Goal: Check status: Check status

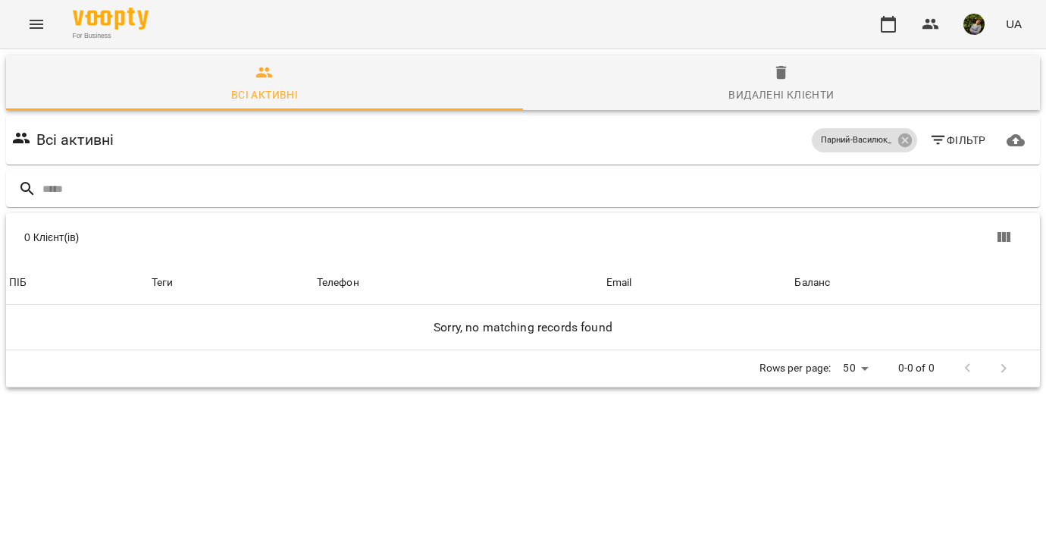
click at [37, 27] on icon "Menu" at bounding box center [36, 24] width 18 height 18
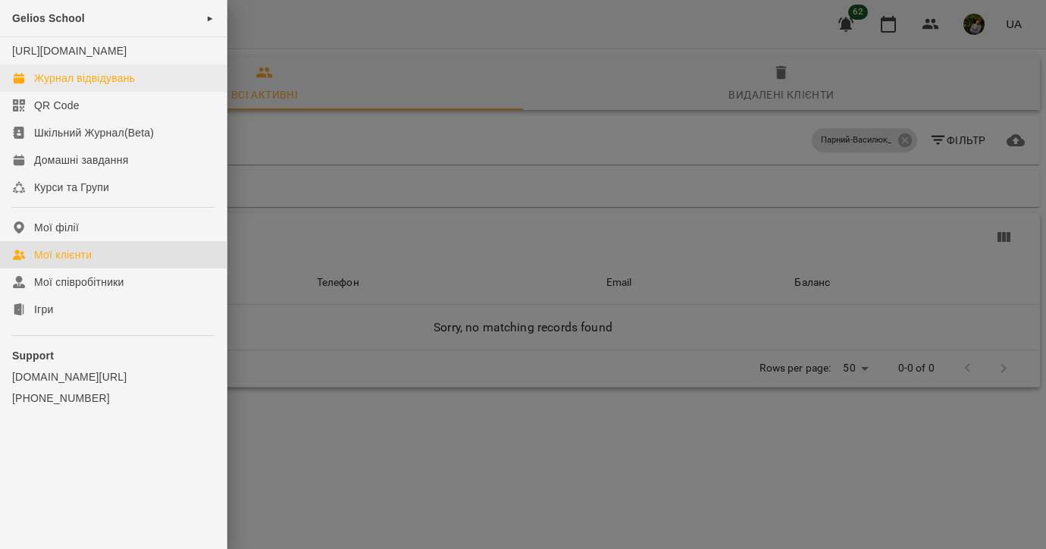
click at [58, 86] on div "Журнал відвідувань" at bounding box center [84, 78] width 101 height 15
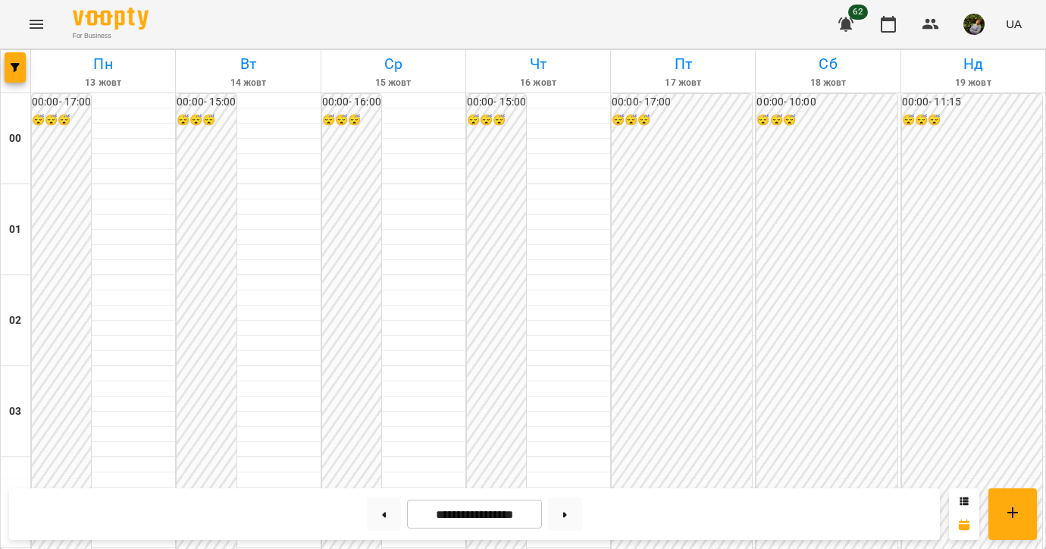
scroll to position [1522, 0]
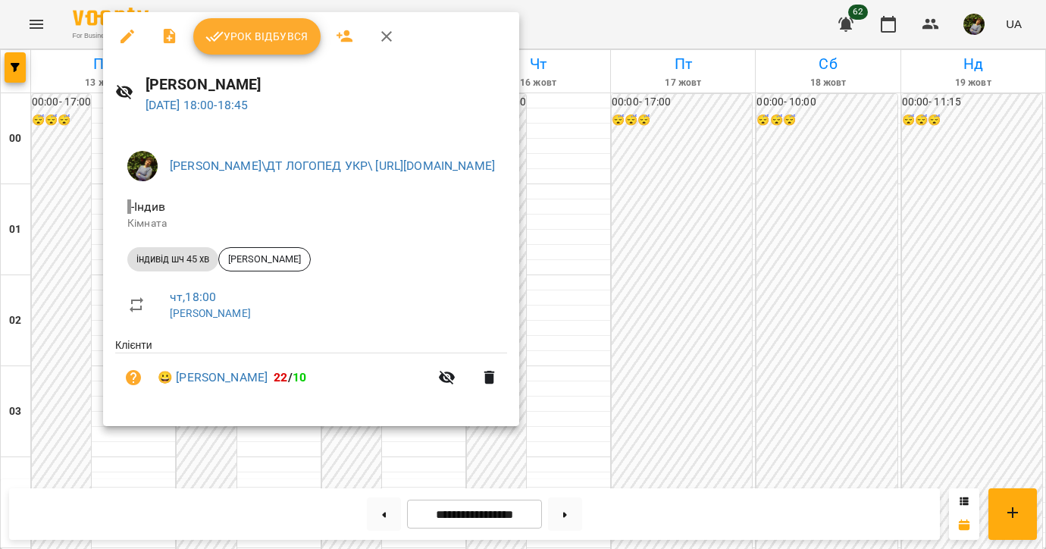
click at [58, 335] on div at bounding box center [523, 274] width 1046 height 549
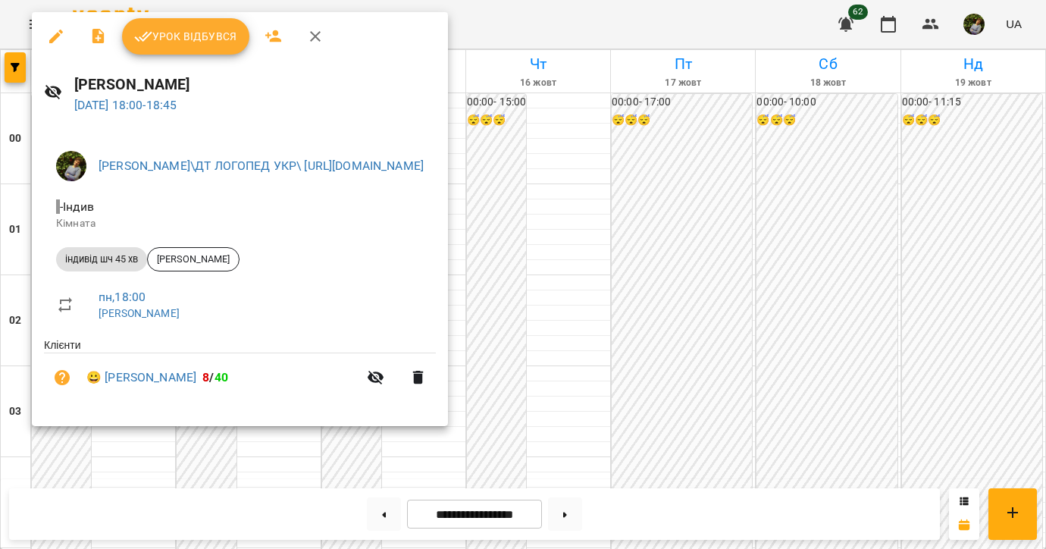
click at [17, 368] on div at bounding box center [523, 274] width 1046 height 549
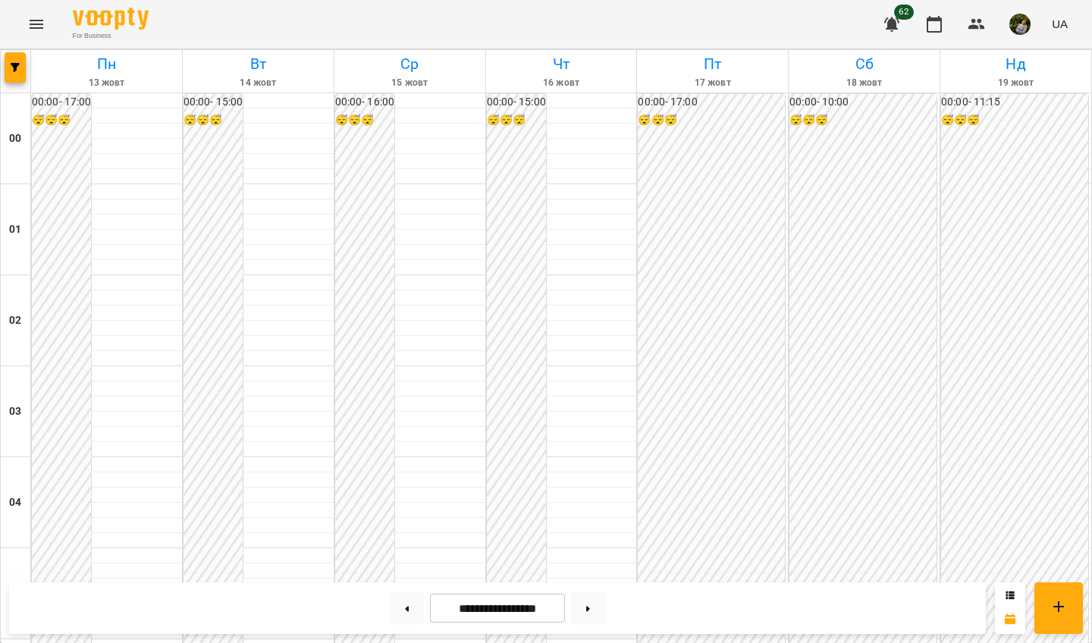
scroll to position [832, 0]
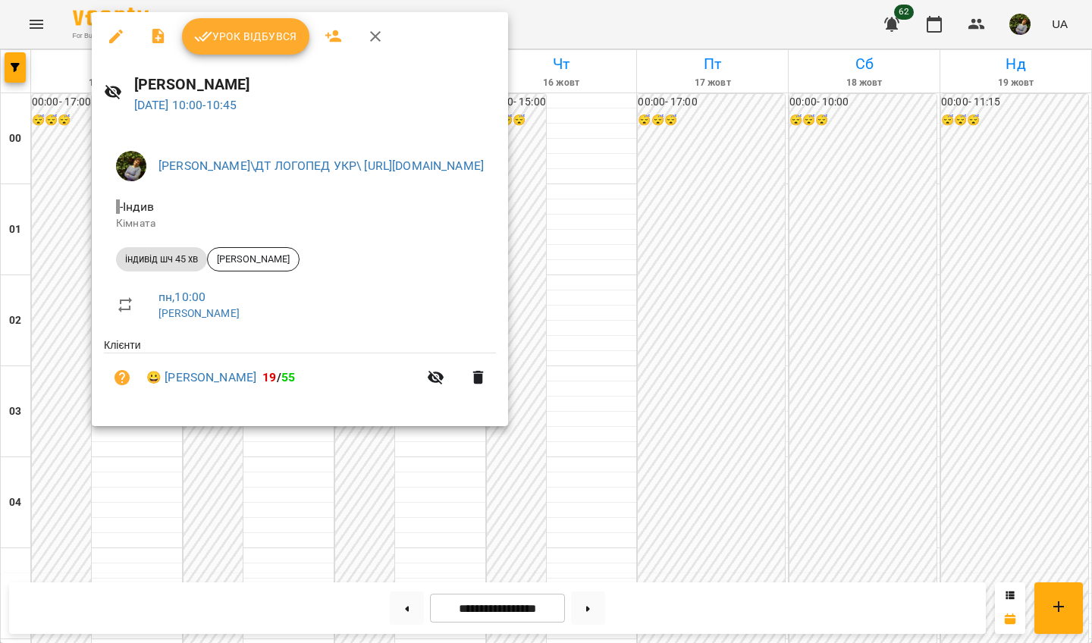
click at [143, 496] on div at bounding box center [546, 321] width 1092 height 643
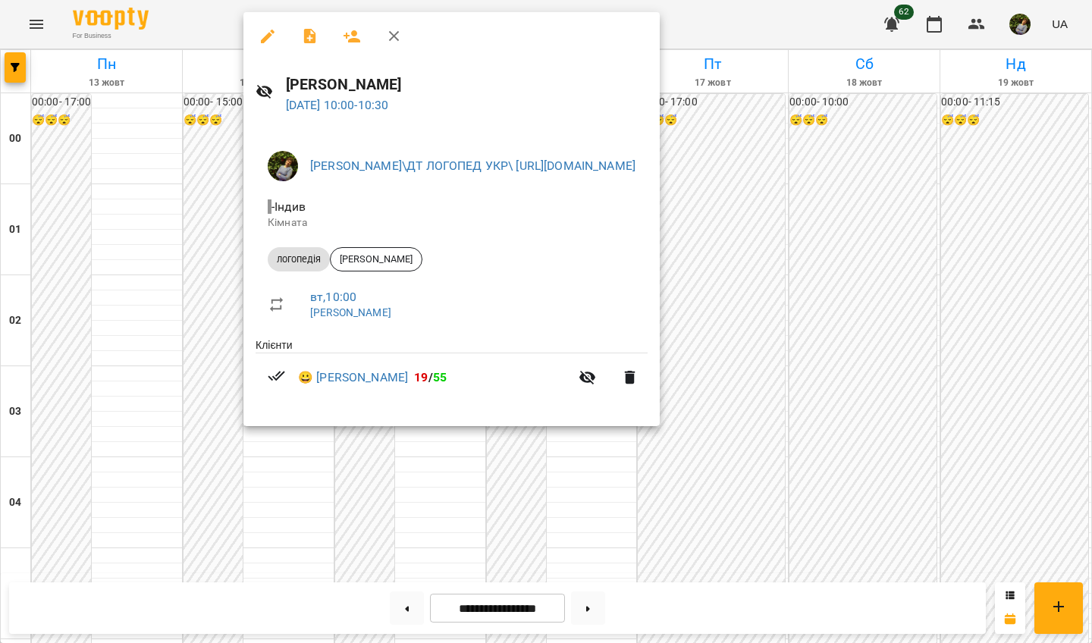
click at [299, 498] on div at bounding box center [546, 321] width 1092 height 643
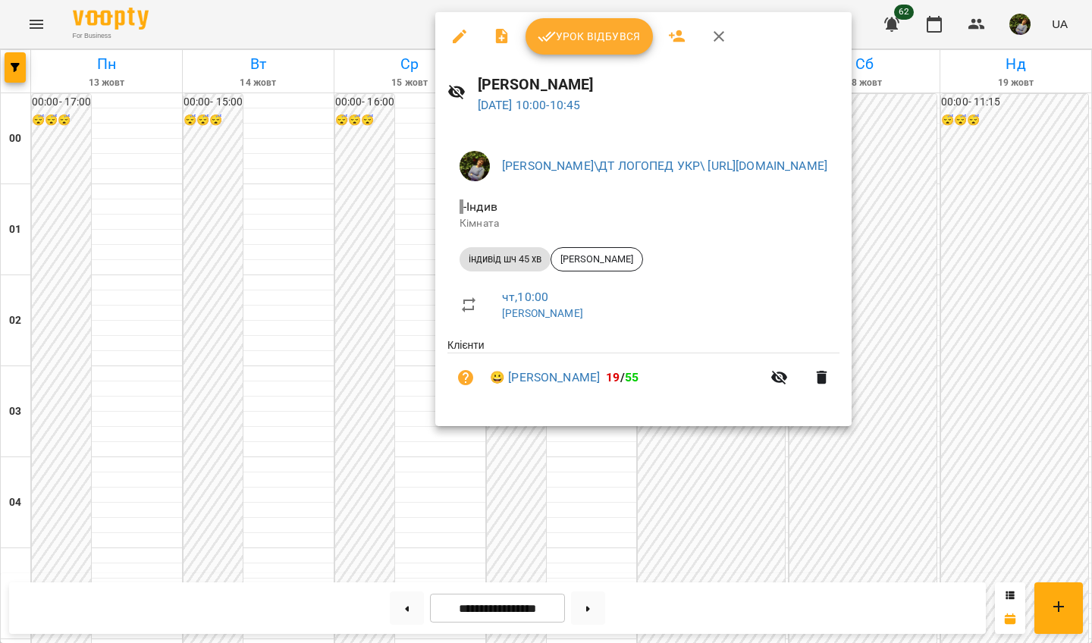
click at [582, 478] on div at bounding box center [546, 321] width 1092 height 643
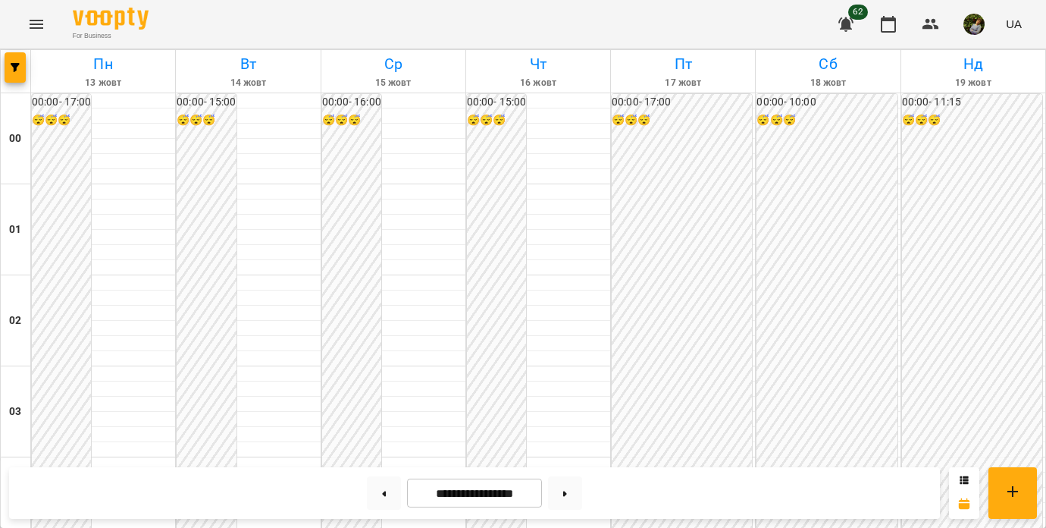
scroll to position [77, 0]
